Goal: Task Accomplishment & Management: Complete application form

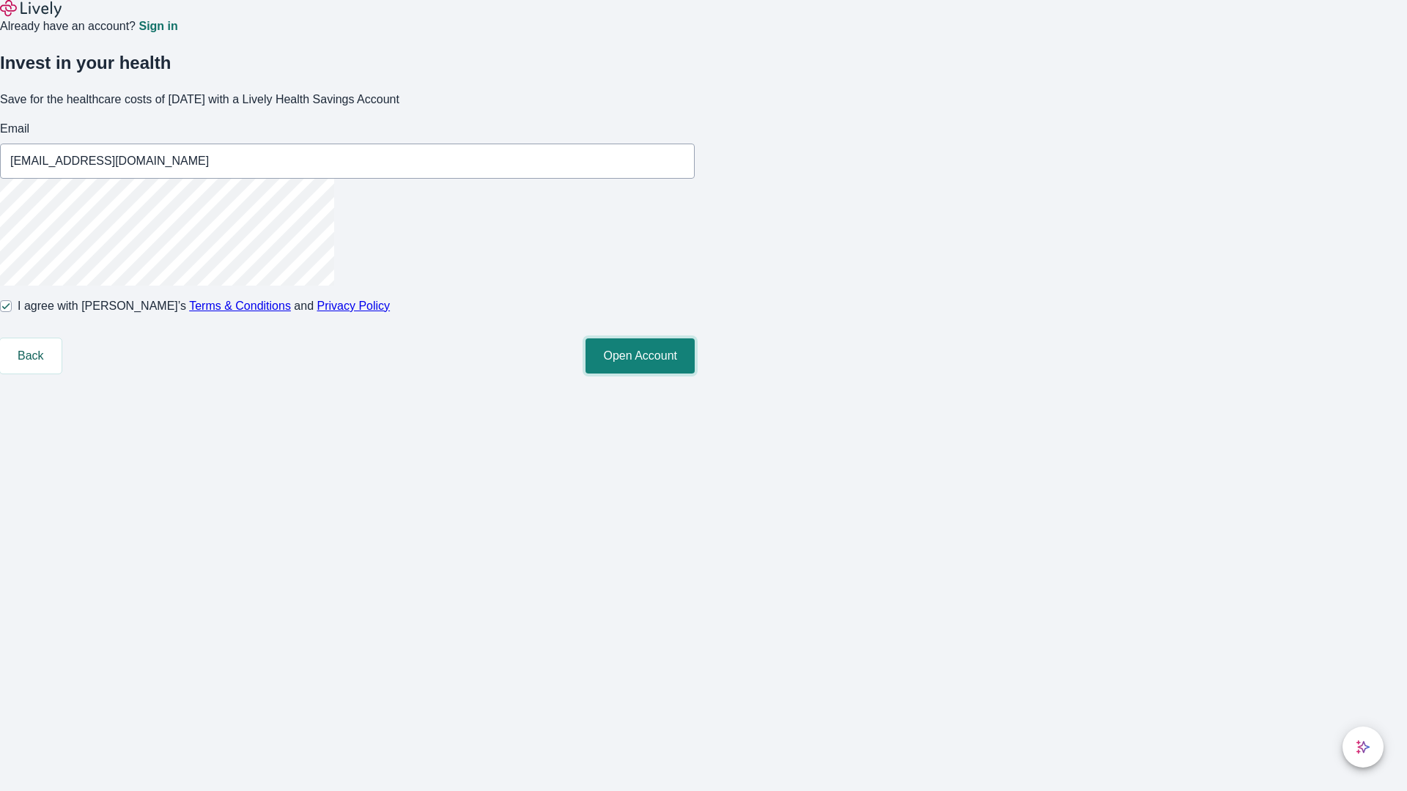
click at [695, 374] on button "Open Account" at bounding box center [639, 355] width 109 height 35
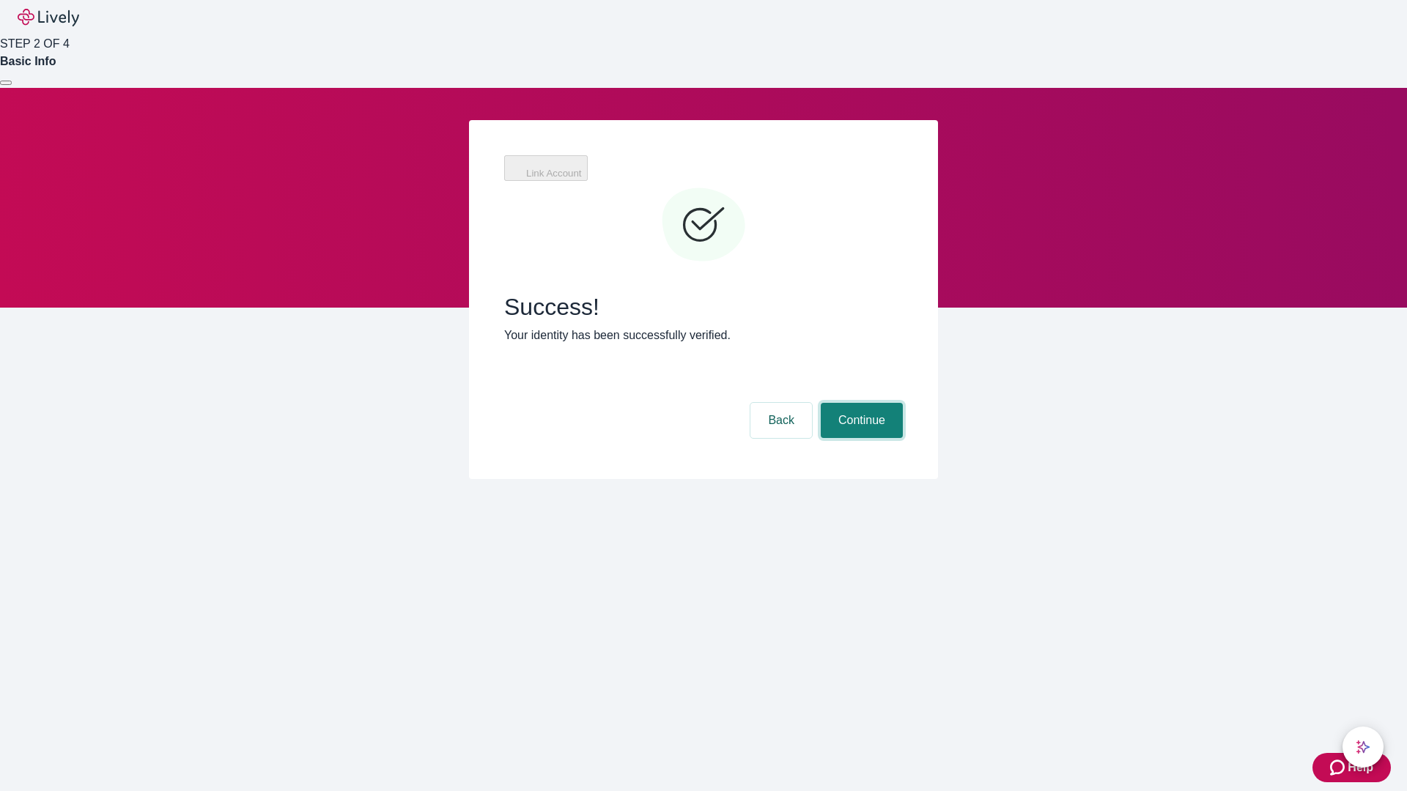
click at [859, 403] on button "Continue" at bounding box center [862, 420] width 82 height 35
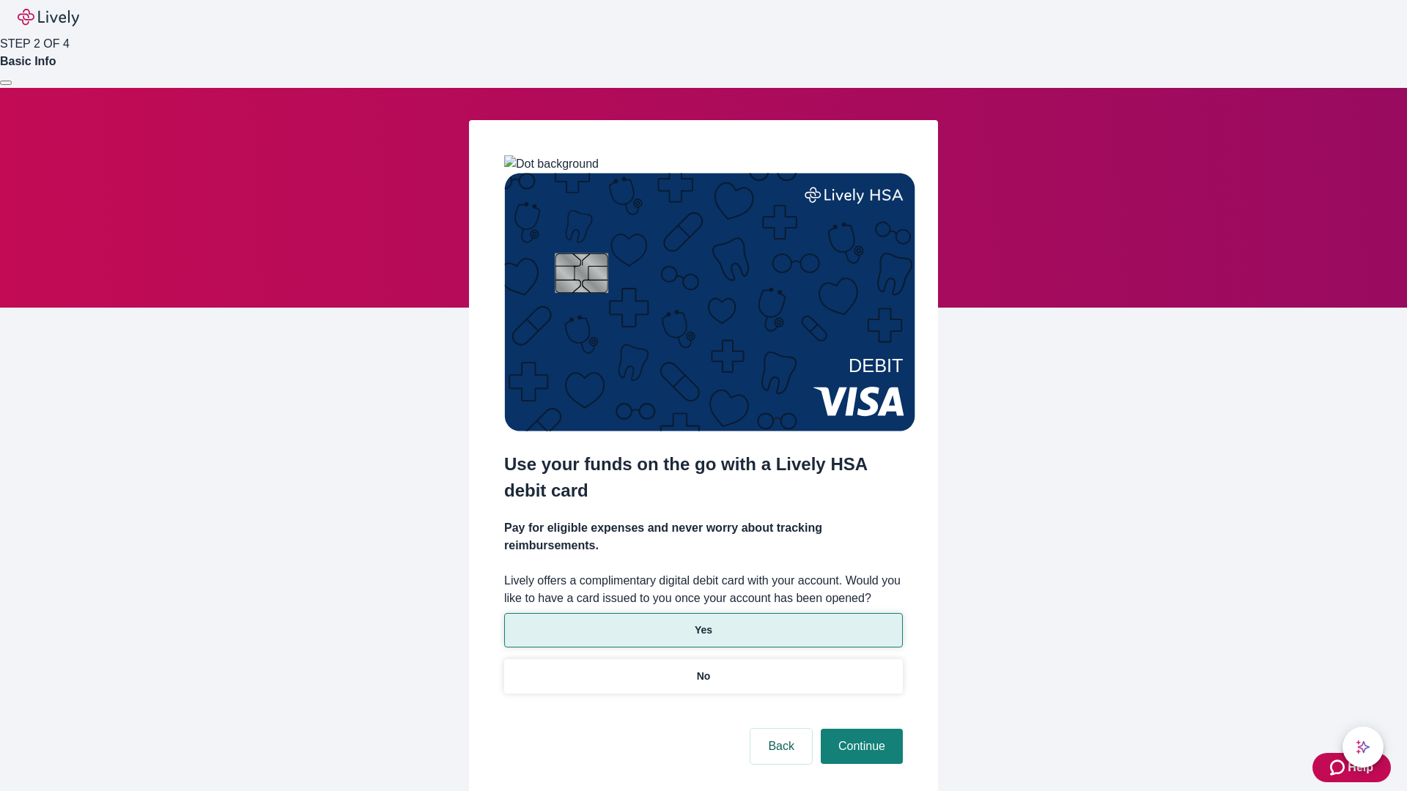
click at [703, 623] on p "Yes" at bounding box center [704, 630] width 18 height 15
click at [859, 729] on button "Continue" at bounding box center [862, 746] width 82 height 35
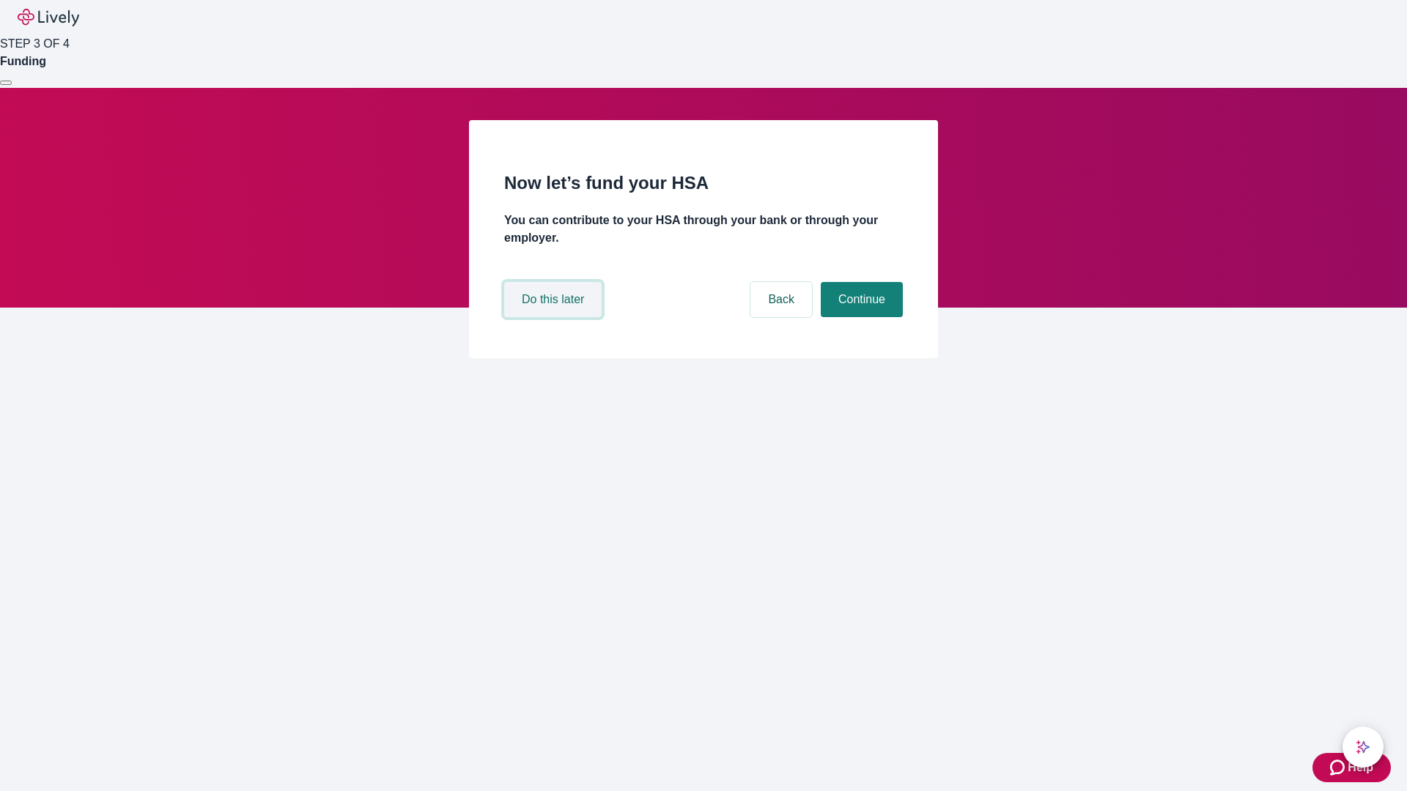
click at [555, 317] on button "Do this later" at bounding box center [552, 299] width 97 height 35
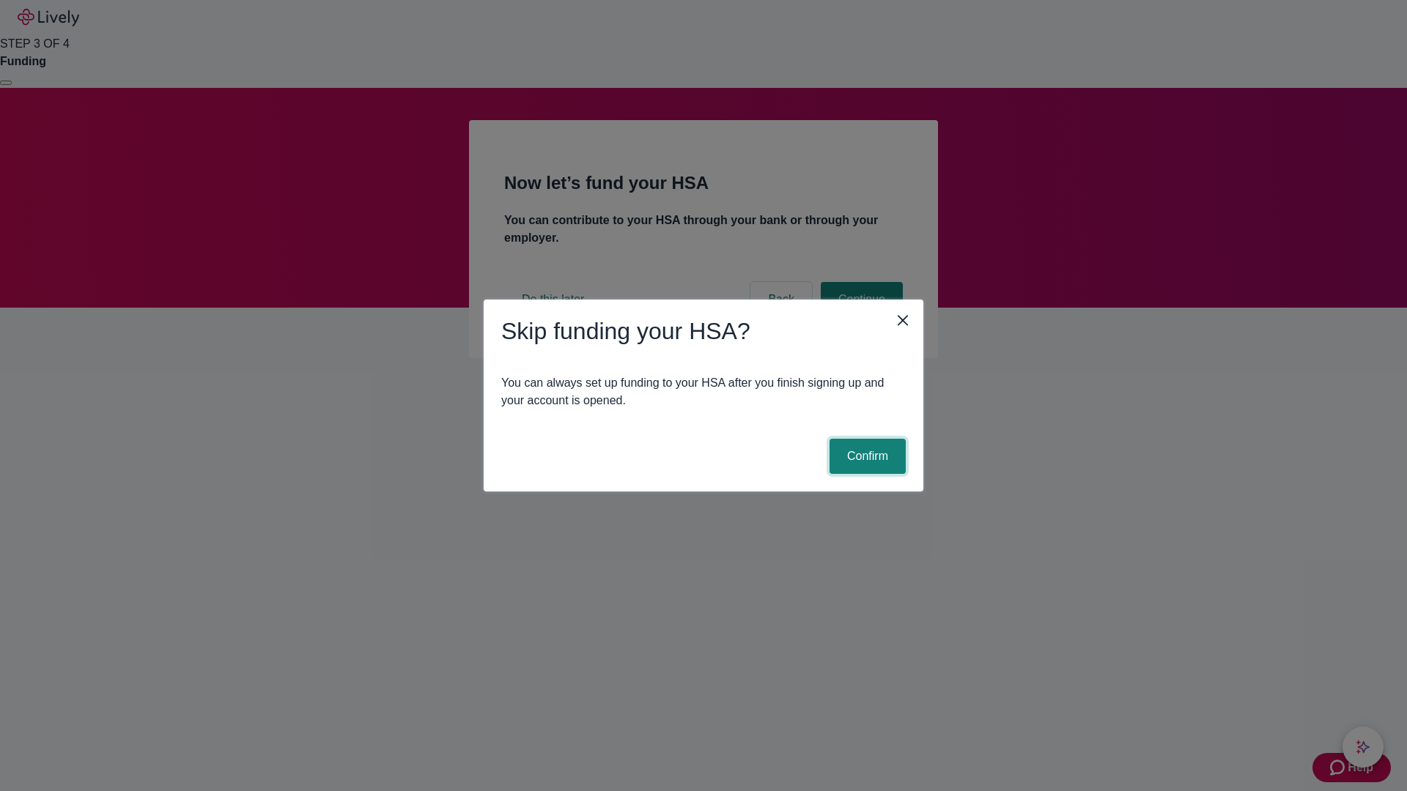
click at [865, 456] on button "Confirm" at bounding box center [867, 456] width 76 height 35
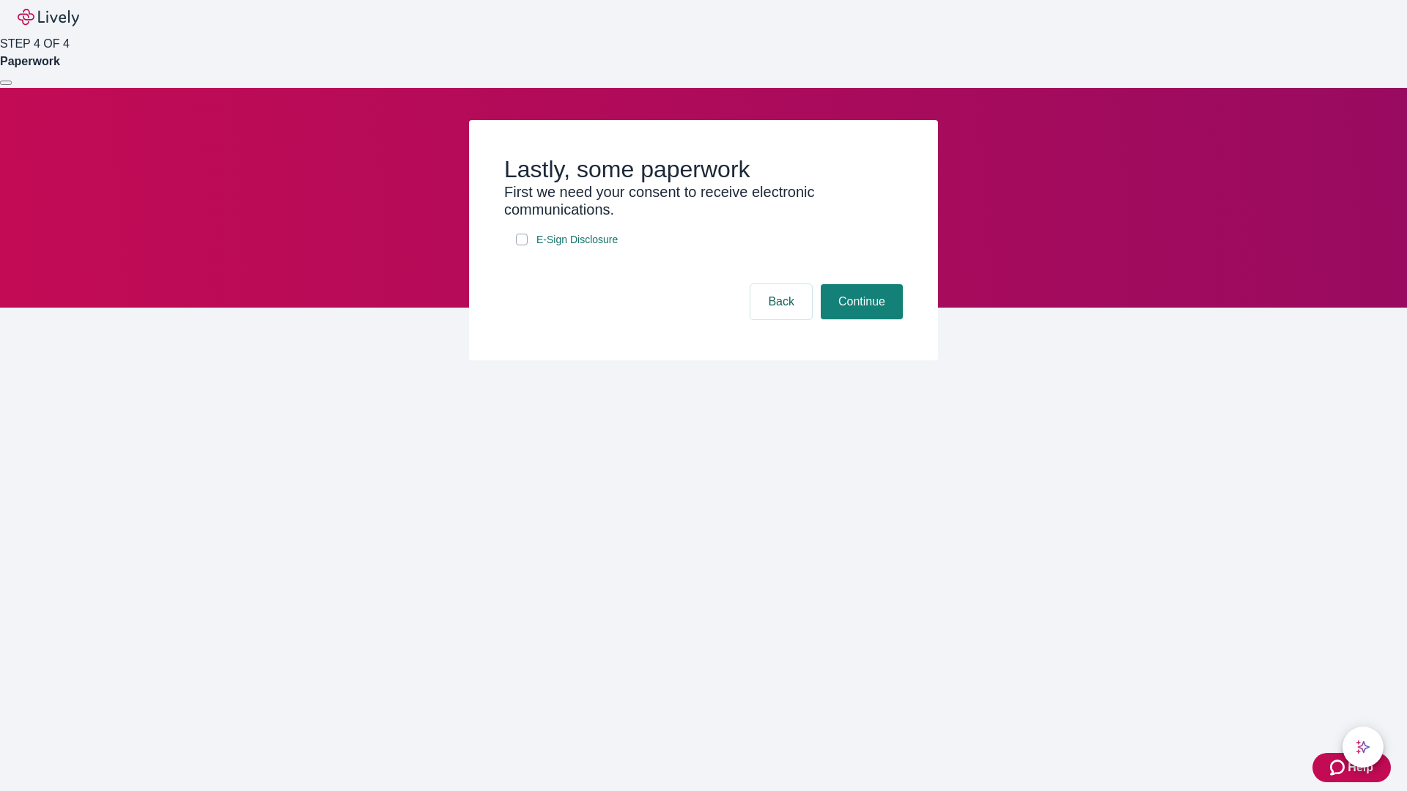
click at [522, 245] on input "E-Sign Disclosure" at bounding box center [522, 240] width 12 height 12
checkbox input "true"
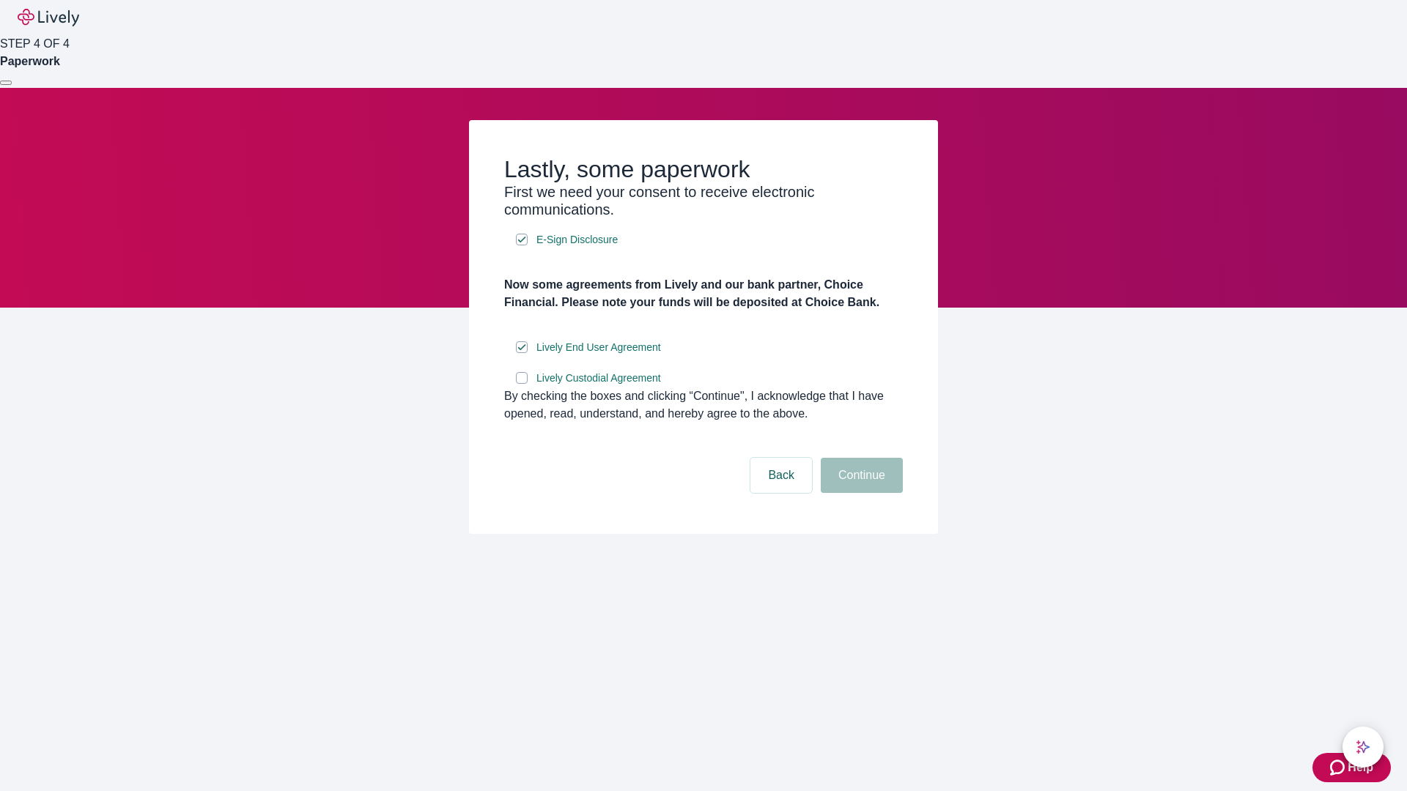
click at [522, 384] on input "Lively Custodial Agreement" at bounding box center [522, 378] width 12 height 12
checkbox input "true"
click at [859, 493] on button "Continue" at bounding box center [862, 475] width 82 height 35
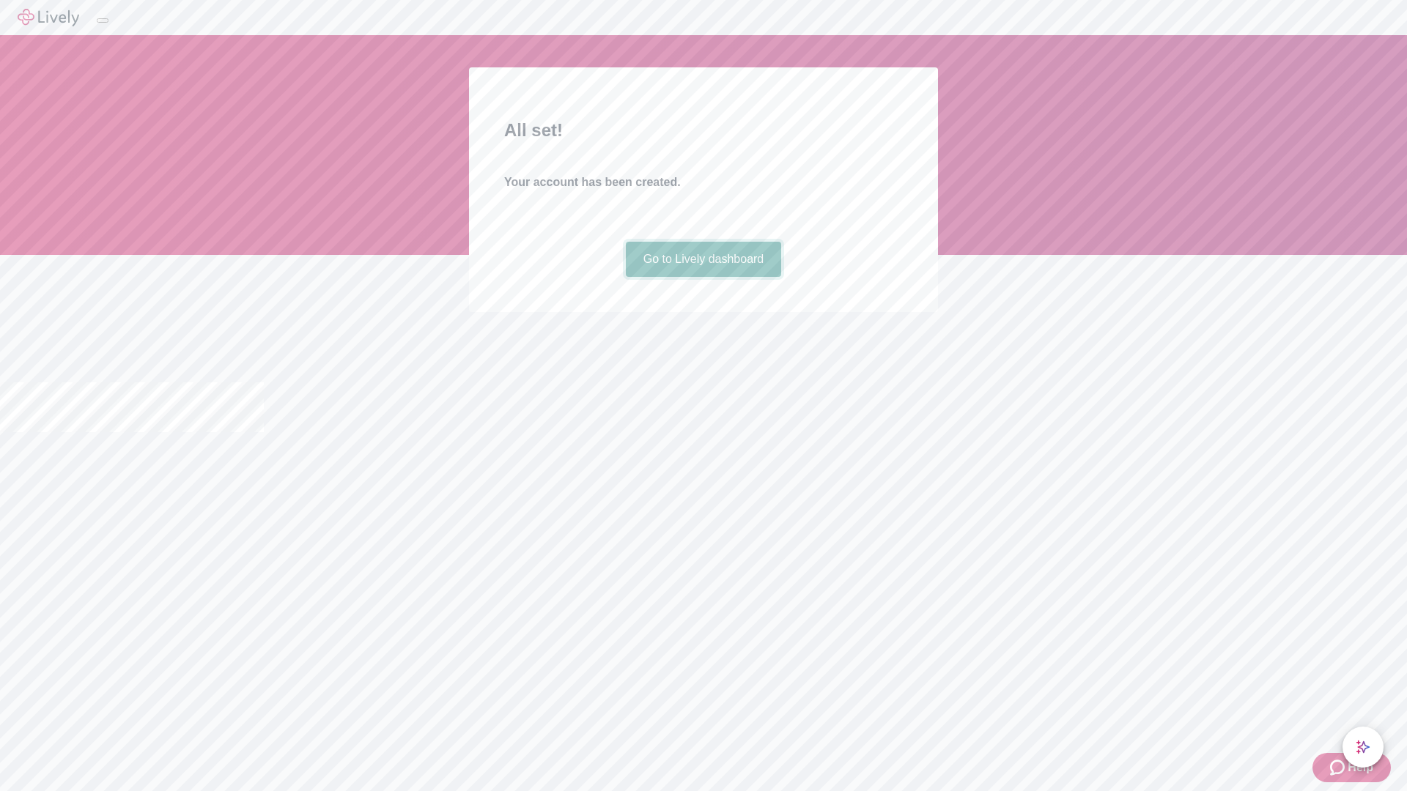
click at [703, 277] on link "Go to Lively dashboard" at bounding box center [704, 259] width 156 height 35
